Goal: Communication & Community: Answer question/provide support

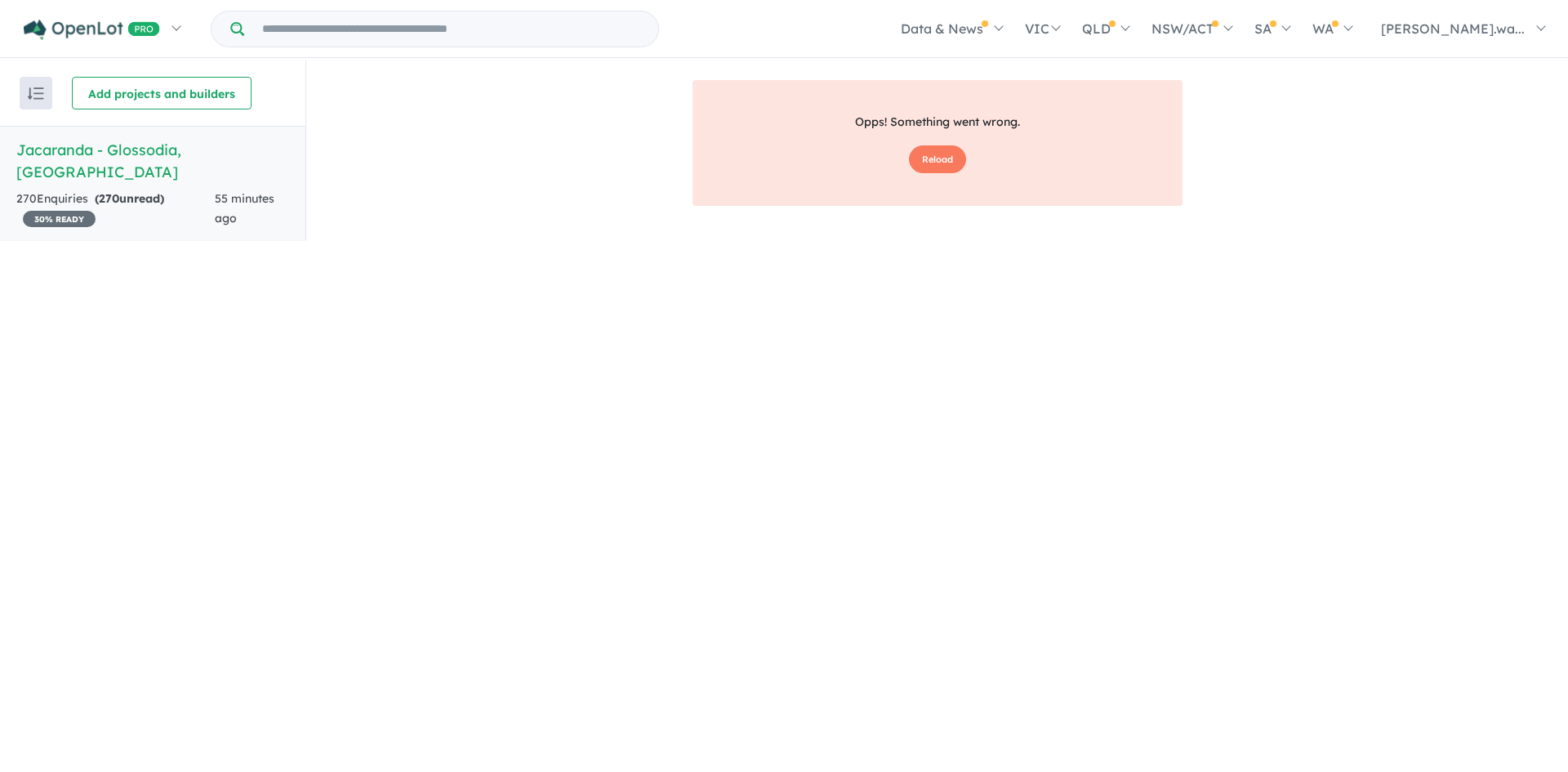
click at [86, 156] on h5 "Jacaranda - Glossodia , NSW" at bounding box center [152, 160] width 273 height 44
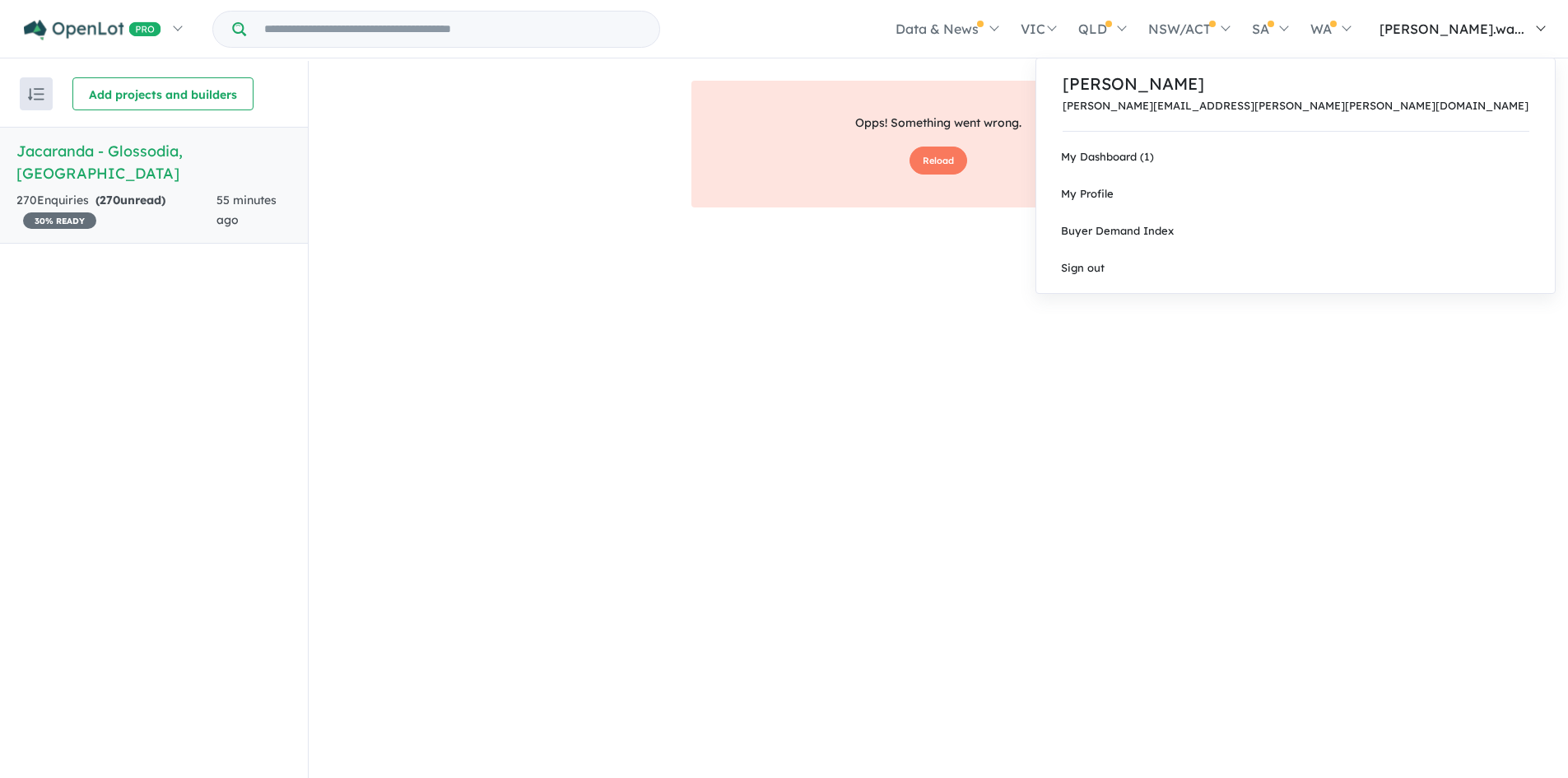
click at [1490, 27] on span "[PERSON_NAME].wa..." at bounding box center [1452, 28] width 145 height 17
click at [1420, 154] on link "My Dashboard (1)" at bounding box center [1296, 157] width 519 height 37
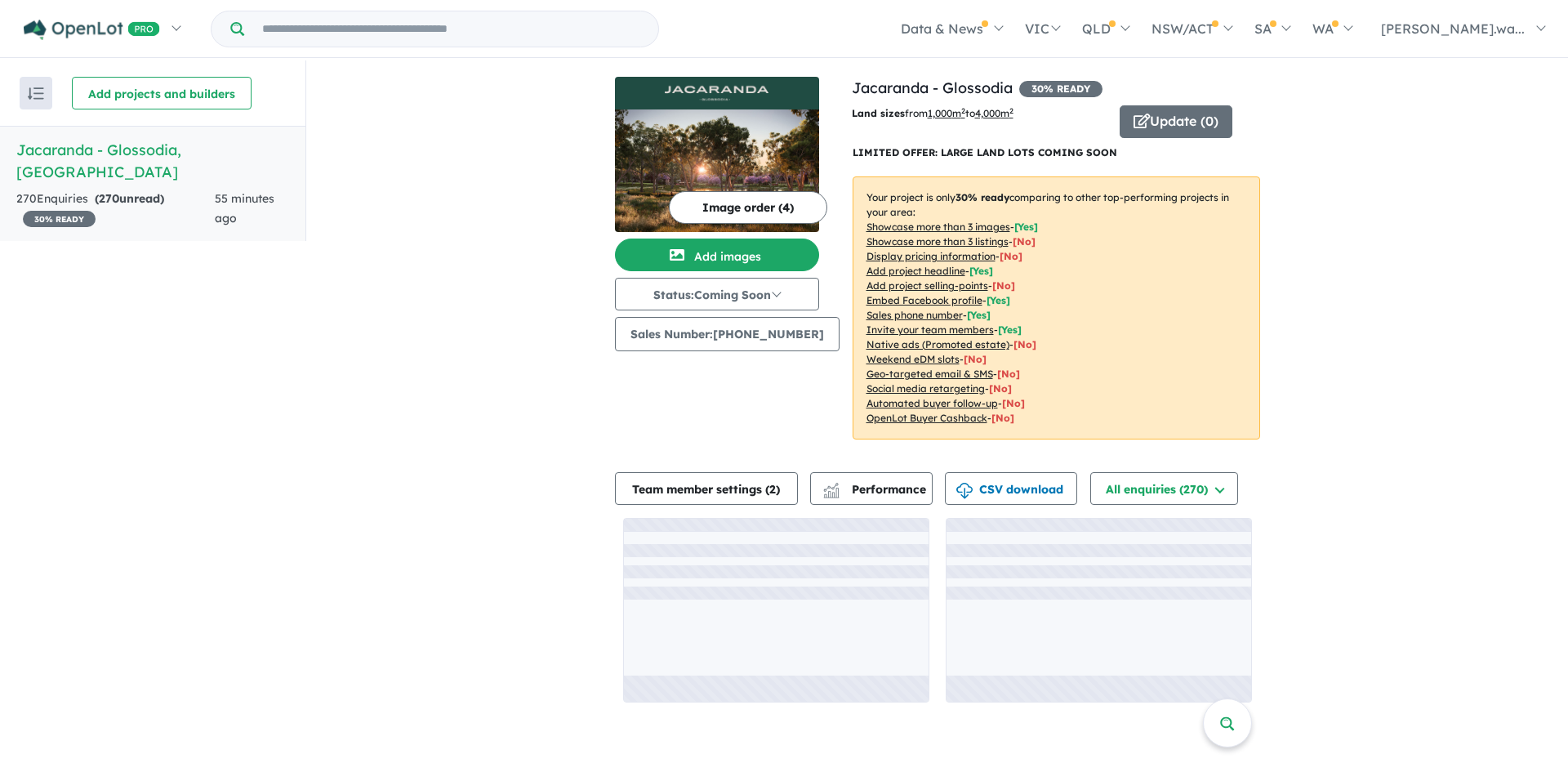
click at [1320, 421] on div "View all projects in your account Jacaranda - Glossodia 30 % READY Land sizes f…" at bounding box center [936, 389] width 1261 height 658
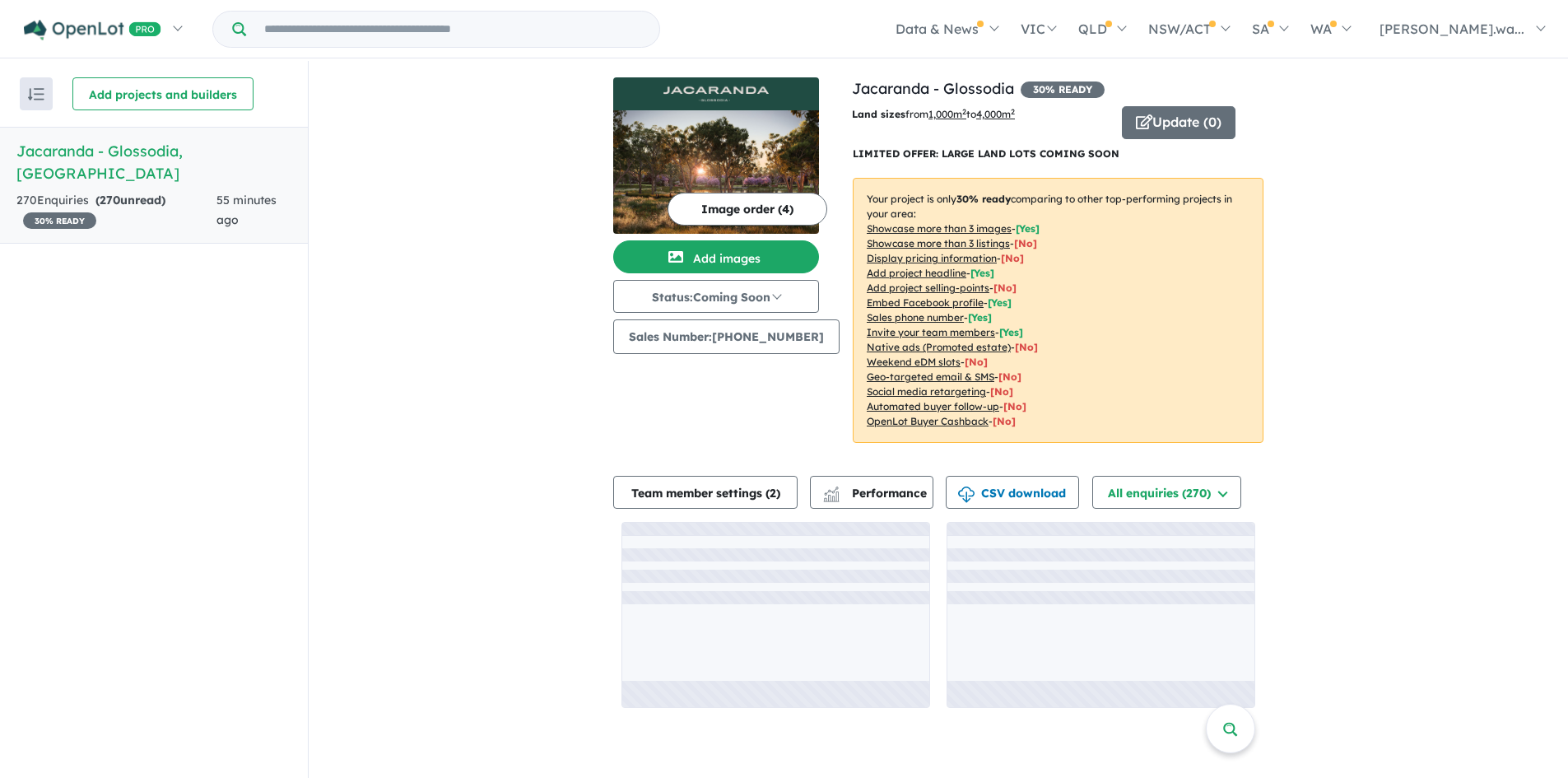
scroll to position [3, 0]
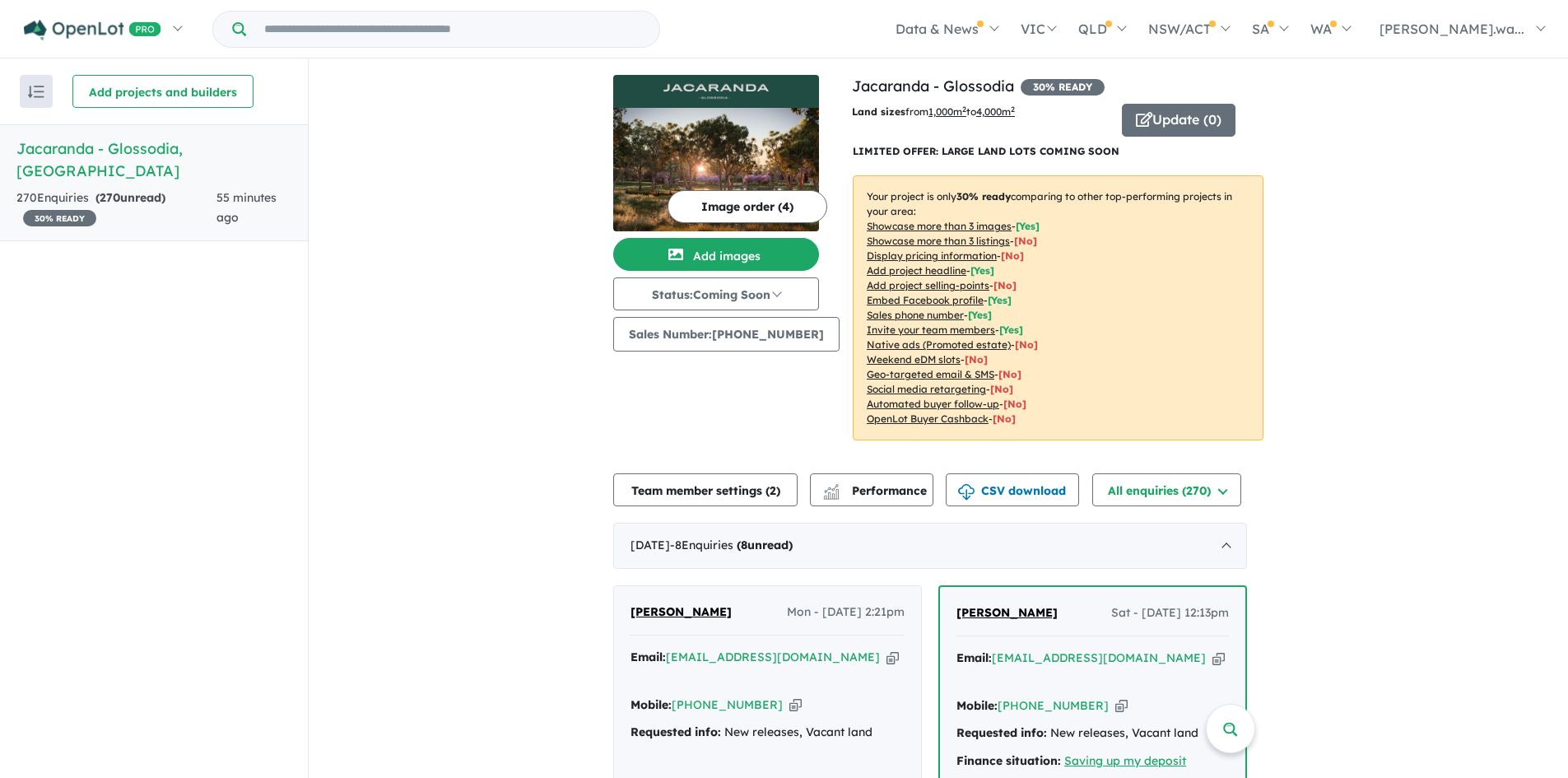
click at [686, 603] on link "[PERSON_NAME]" at bounding box center [680, 613] width 101 height 20
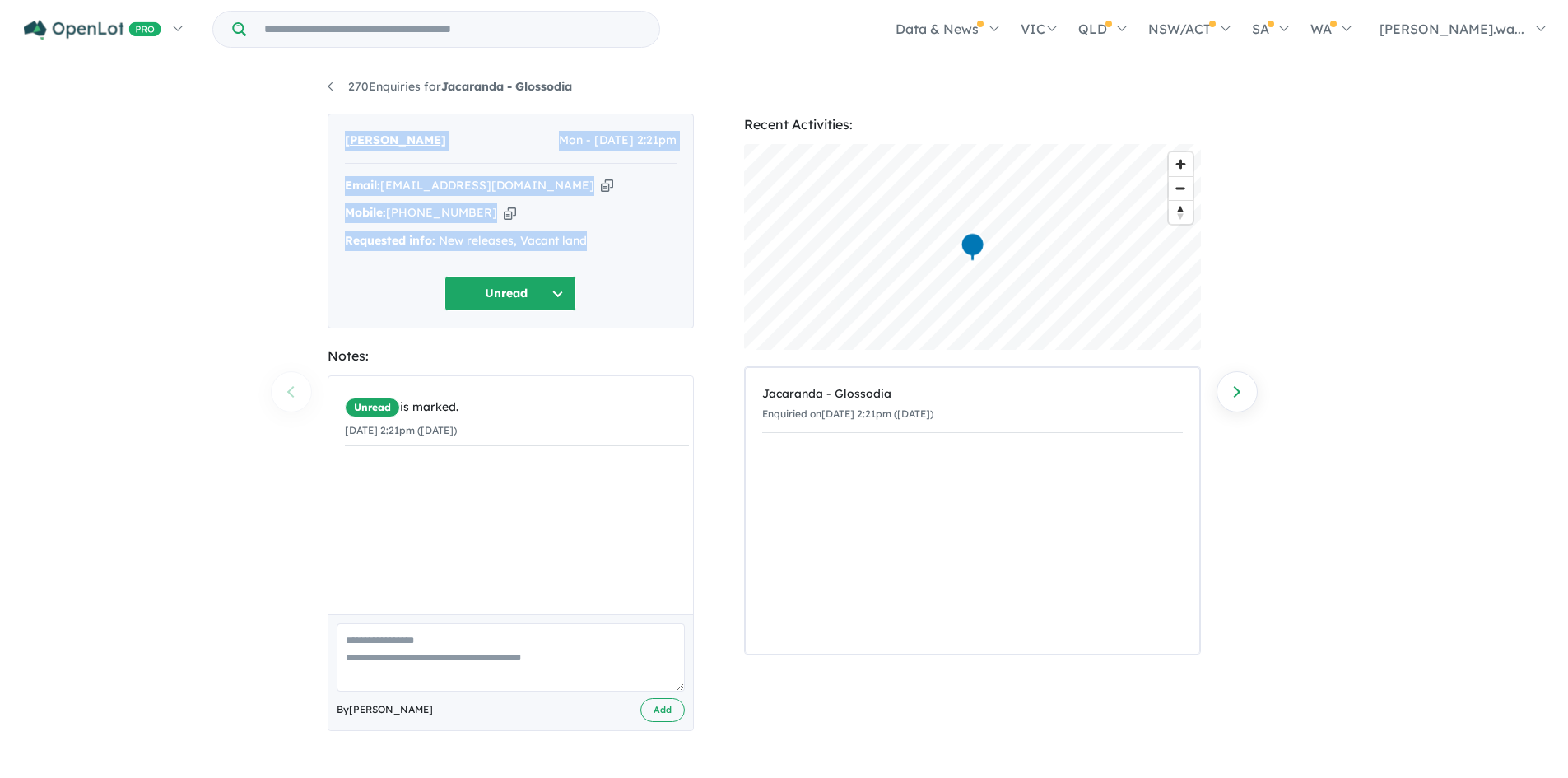
drag, startPoint x: 613, startPoint y: 238, endPoint x: 344, endPoint y: 129, distance: 290.2
click at [344, 129] on div "[PERSON_NAME] Mon - [DATE] 2:21pm Email: [EMAIL_ADDRESS][DOMAIN_NAME] Copied! M…" at bounding box center [511, 220] width 366 height 214
copy div "[PERSON_NAME] Mon - [DATE] 2:21pm Email: [EMAIL_ADDRESS][DOMAIN_NAME] Copied! M…"
click at [1302, 334] on div "270 Enquiries for Jacaranda - Glossodia Previous enquiry Next enquiry [PERSON_N…" at bounding box center [784, 420] width 1568 height 719
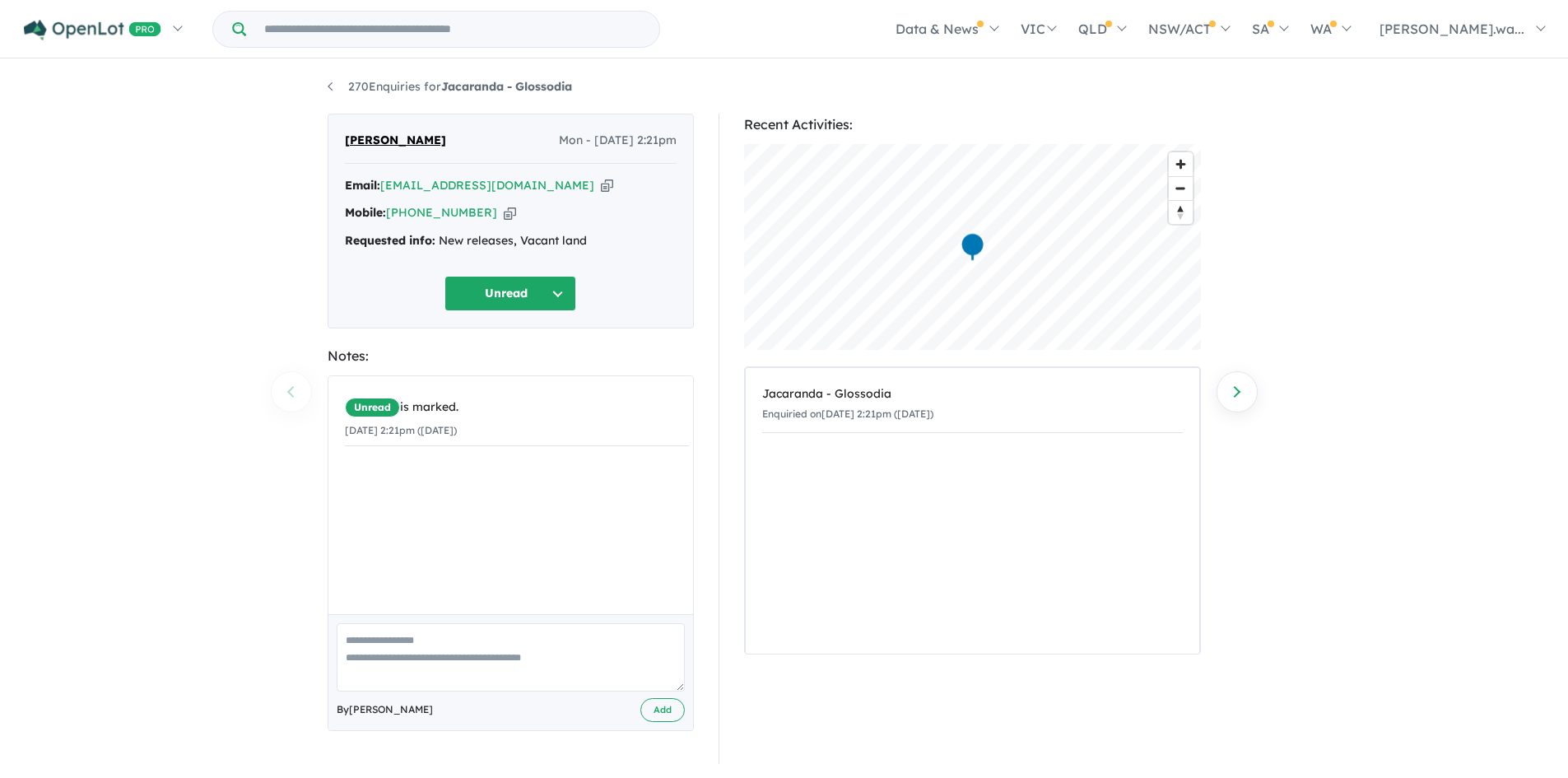
click at [1314, 364] on div "270 Enquiries for Jacaranda - Glossodia Previous enquiry Next enquiry [PERSON_N…" at bounding box center [784, 420] width 1568 height 719
drag, startPoint x: 685, startPoint y: 200, endPoint x: 624, endPoint y: 160, distance: 72.9
click at [685, 198] on div "[PERSON_NAME] Mon - [DATE] 2:21pm Email: [EMAIL_ADDRESS][DOMAIN_NAME] Copied! M…" at bounding box center [511, 220] width 366 height 214
click at [559, 139] on span "Mon - [DATE] 2:21pm" at bounding box center [618, 141] width 117 height 20
click at [336, 88] on link "270 Enquiries for Jacaranda - Glossodia" at bounding box center [450, 86] width 245 height 15
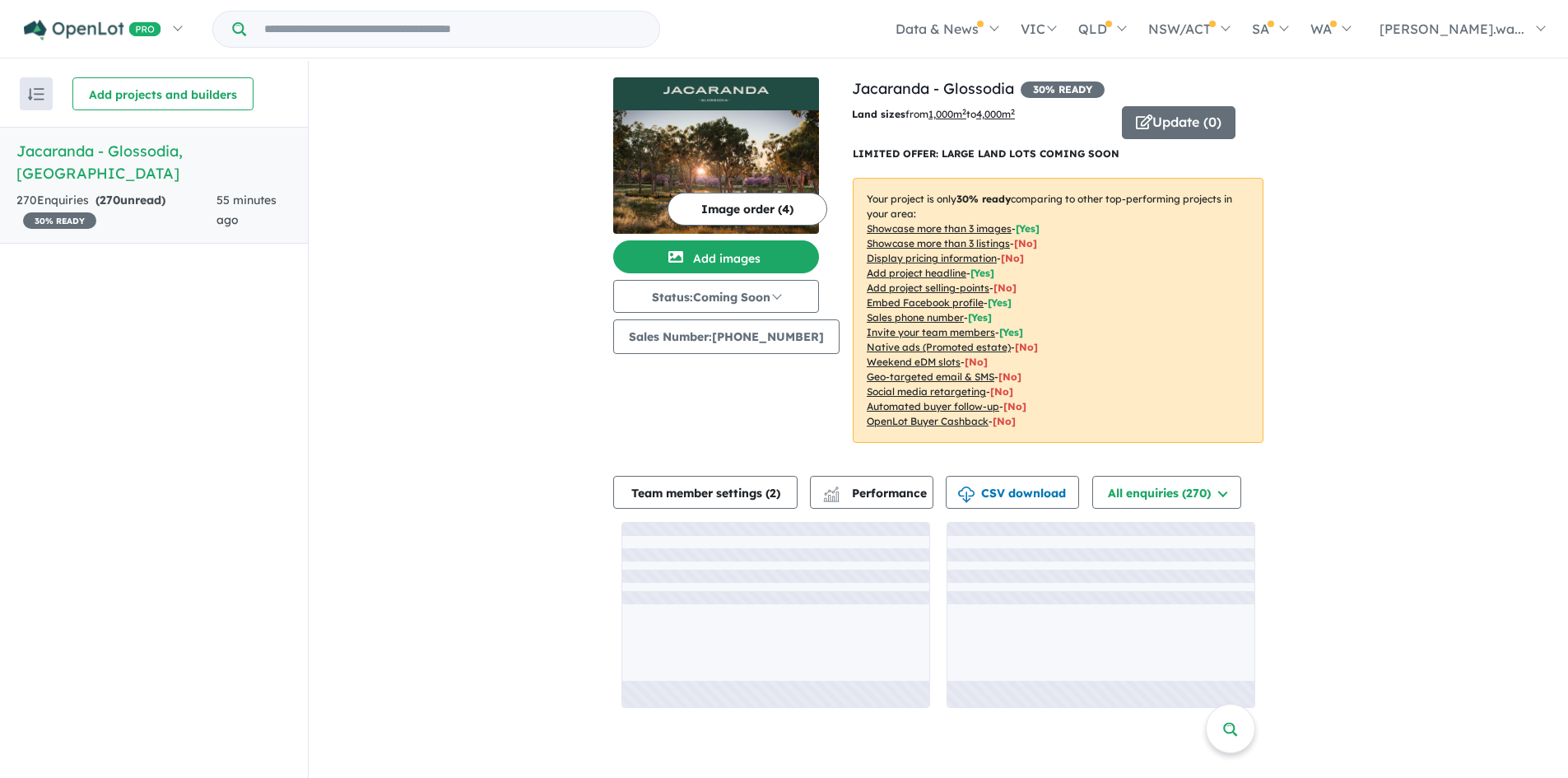
click at [1242, 380] on p "Your project is only 30 % ready comparing to other top-performing projects in y…" at bounding box center [1058, 310] width 411 height 265
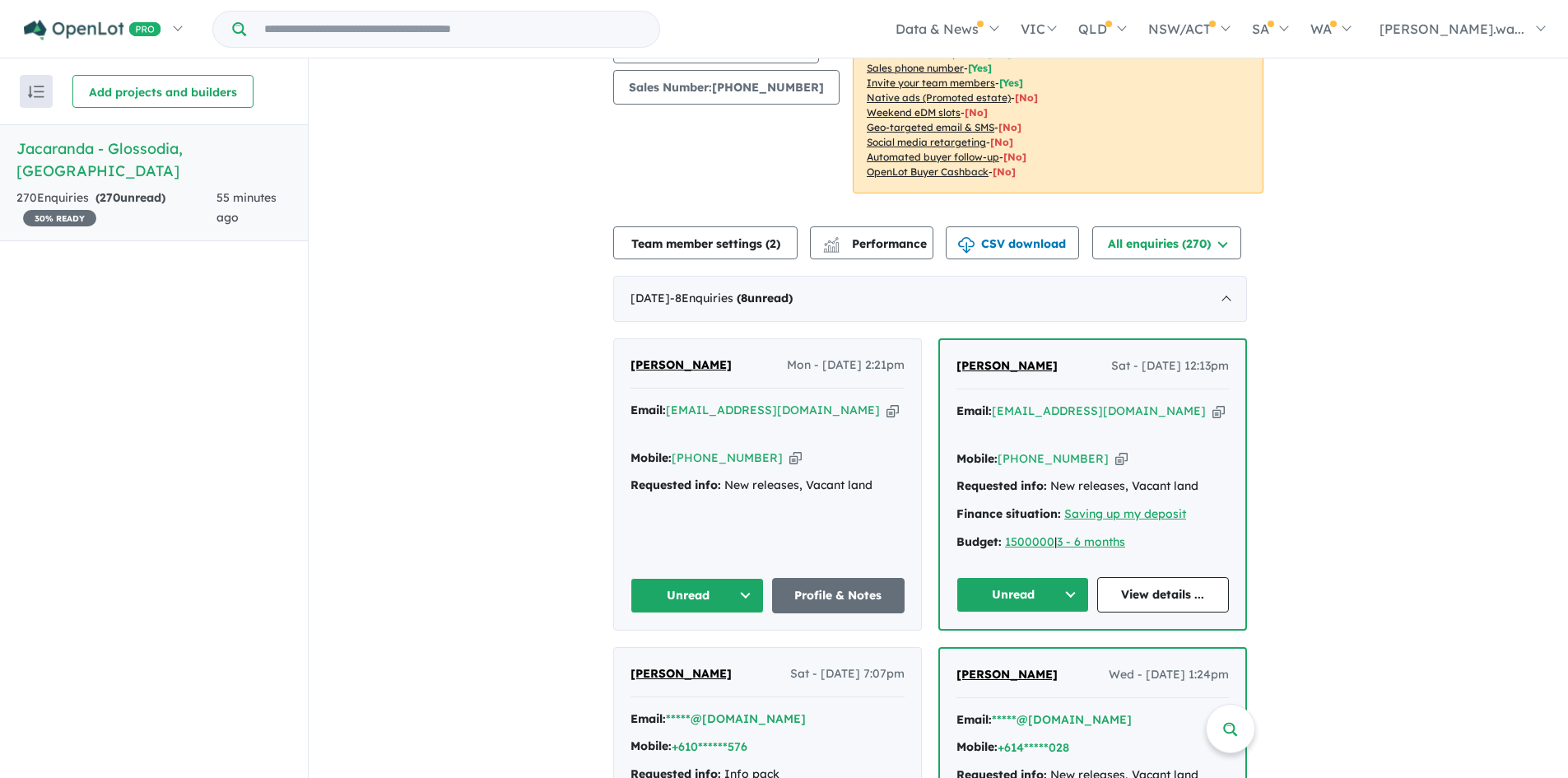
click at [833, 529] on div "[PERSON_NAME] Mon - [DATE] 2:21pm Email: [EMAIL_ADDRESS][DOMAIN_NAME] Copied! M…" at bounding box center [767, 483] width 307 height 291
click at [714, 483] on div "[PERSON_NAME] Mon - [DATE] 2:21pm Email: [EMAIL_ADDRESS][DOMAIN_NAME] Copied! M…" at bounding box center [767, 483] width 307 height 291
click at [669, 364] on span "[PERSON_NAME]" at bounding box center [680, 364] width 101 height 15
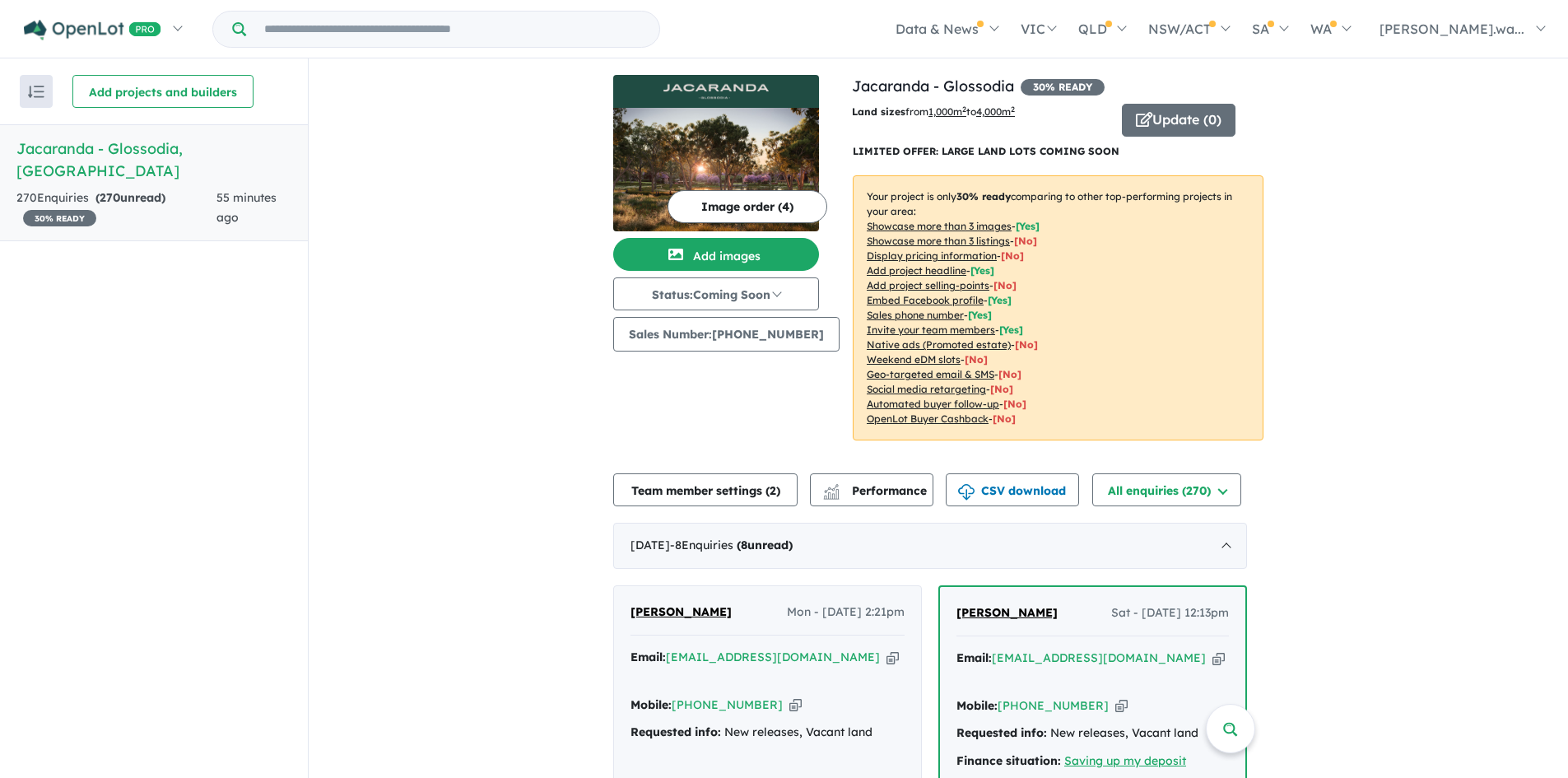
scroll to position [0, 0]
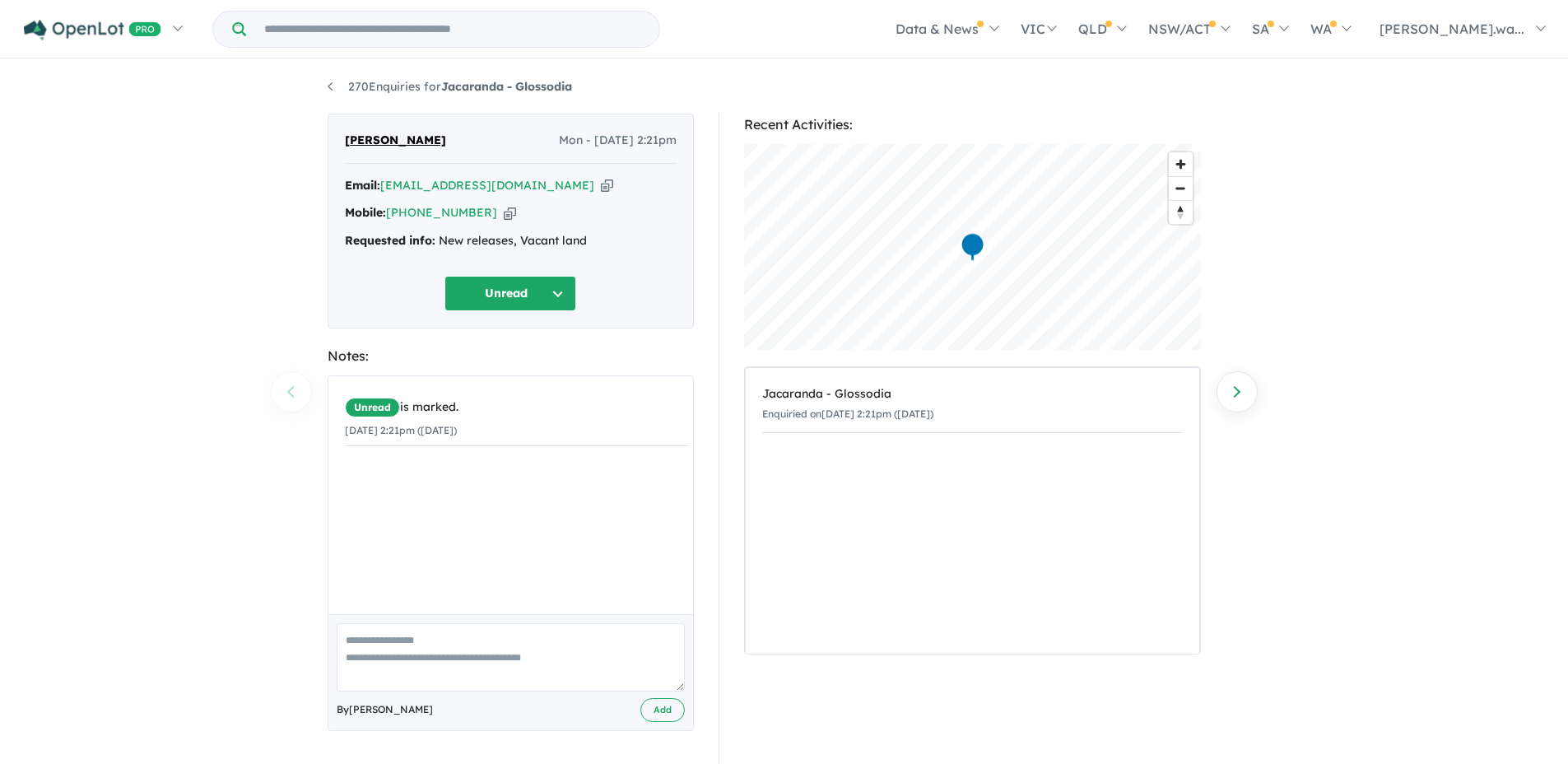
click at [1327, 348] on div "270 Enquiries for Jacaranda - Glossodia Previous enquiry Next enquiry Jared Bur…" at bounding box center [784, 420] width 1568 height 719
